Goal: Find specific page/section: Find specific page/section

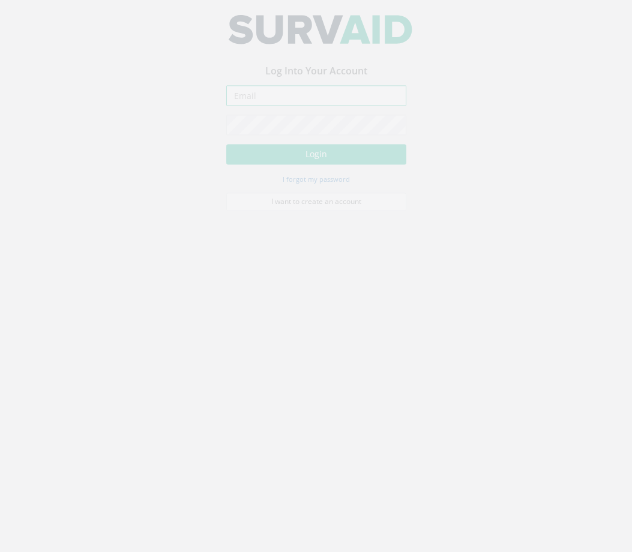
click at [354, 104] on input "email" at bounding box center [316, 105] width 180 height 20
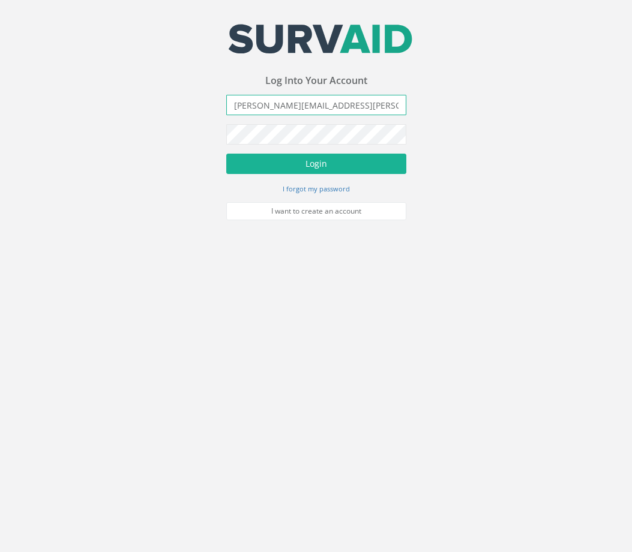
type input "[PERSON_NAME][EMAIL_ADDRESS][PERSON_NAME][DOMAIN_NAME]"
click at [226, 154] on button "Login" at bounding box center [316, 164] width 180 height 20
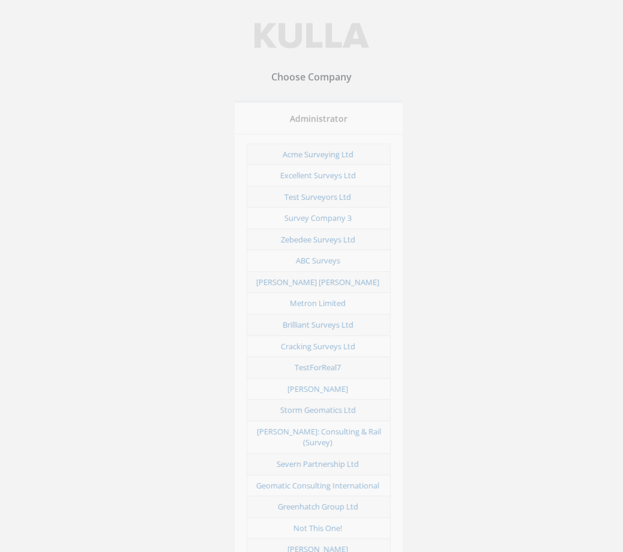
scroll to position [4299, 0]
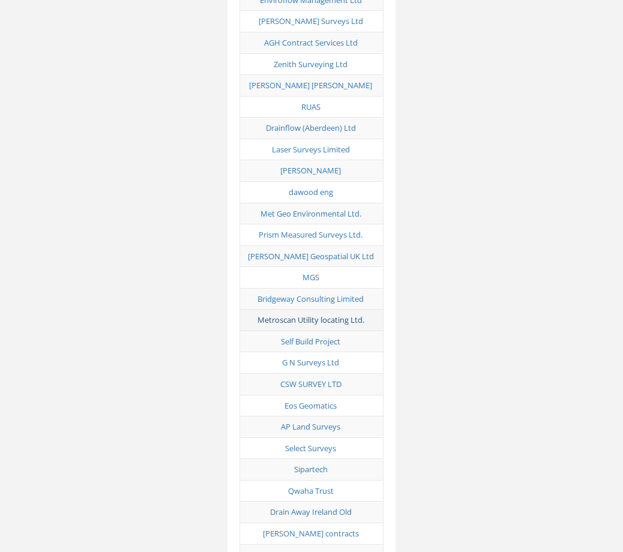
click at [302, 314] on link "Metroscan Utility locating Ltd." at bounding box center [310, 319] width 107 height 11
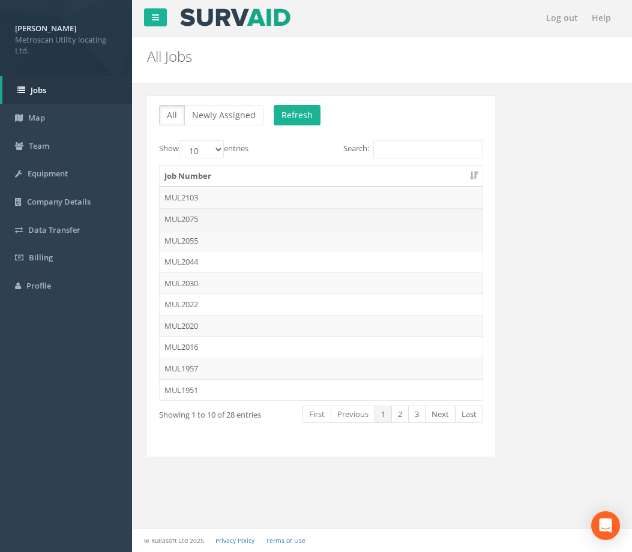
click at [324, 226] on td "MUL2075" at bounding box center [321, 219] width 323 height 22
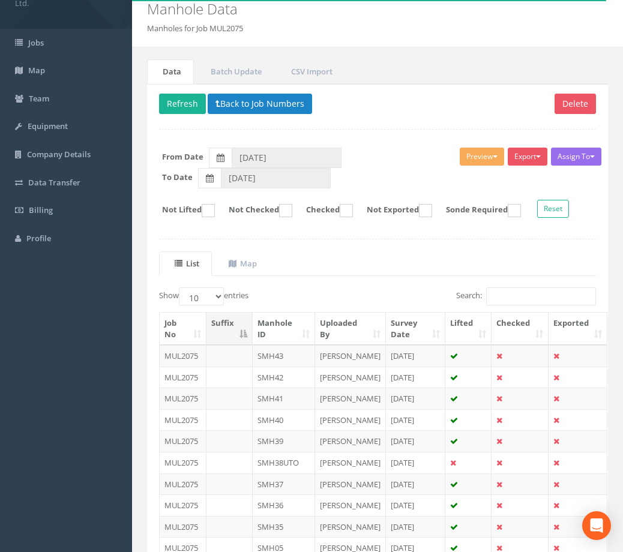
scroll to position [50, 0]
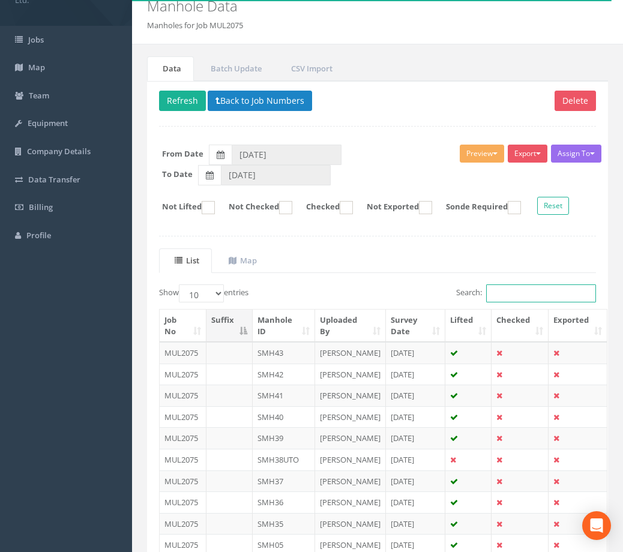
click at [549, 294] on input "Search:" at bounding box center [541, 293] width 110 height 18
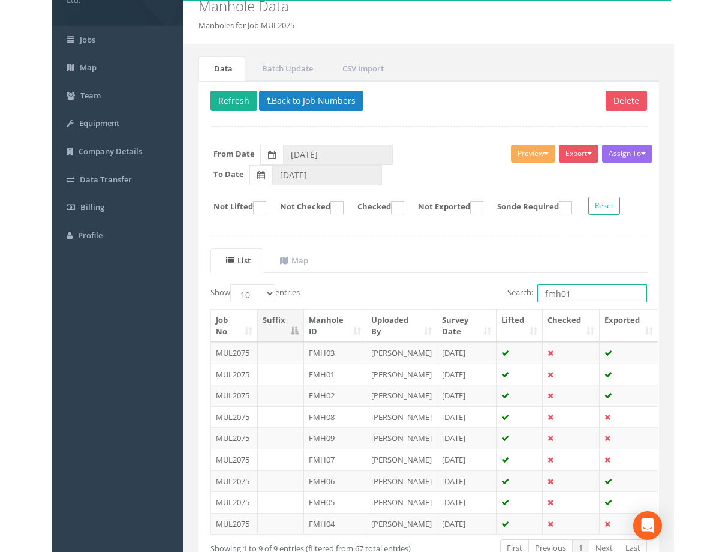
scroll to position [0, 0]
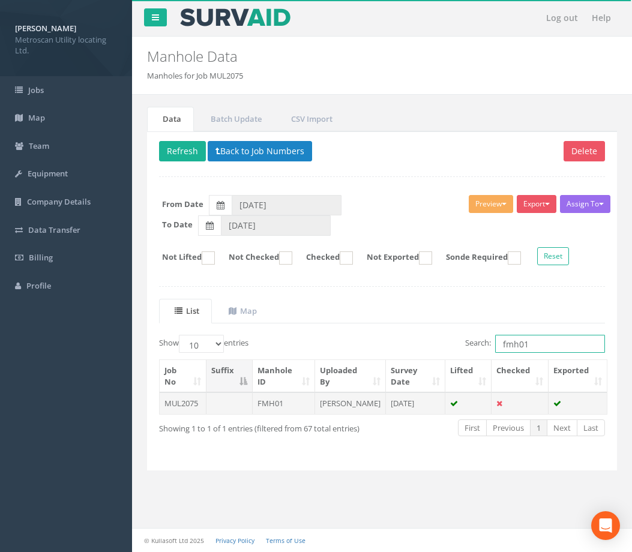
type input "fmh01"
click at [274, 411] on td "FMH01" at bounding box center [284, 403] width 62 height 22
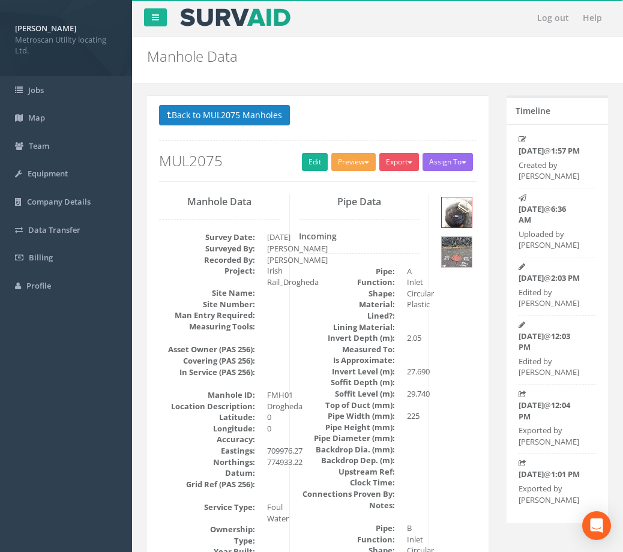
click at [338, 164] on button "Preview" at bounding box center [353, 162] width 44 height 18
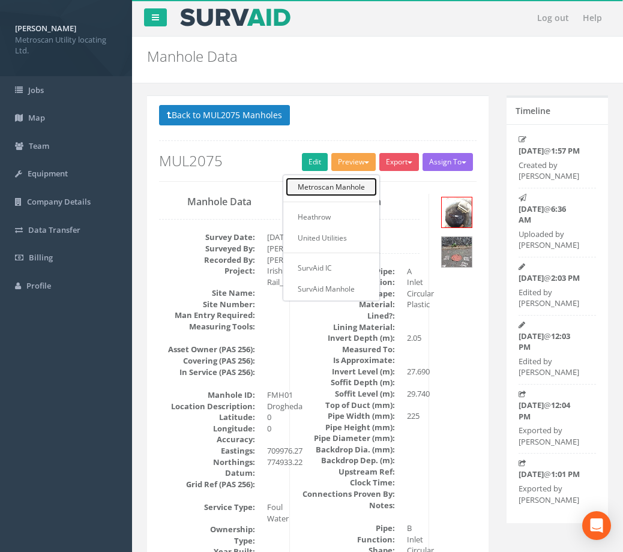
click at [330, 187] on link "Metroscan Manhole" at bounding box center [330, 187] width 91 height 19
